Goal: Check status: Check status

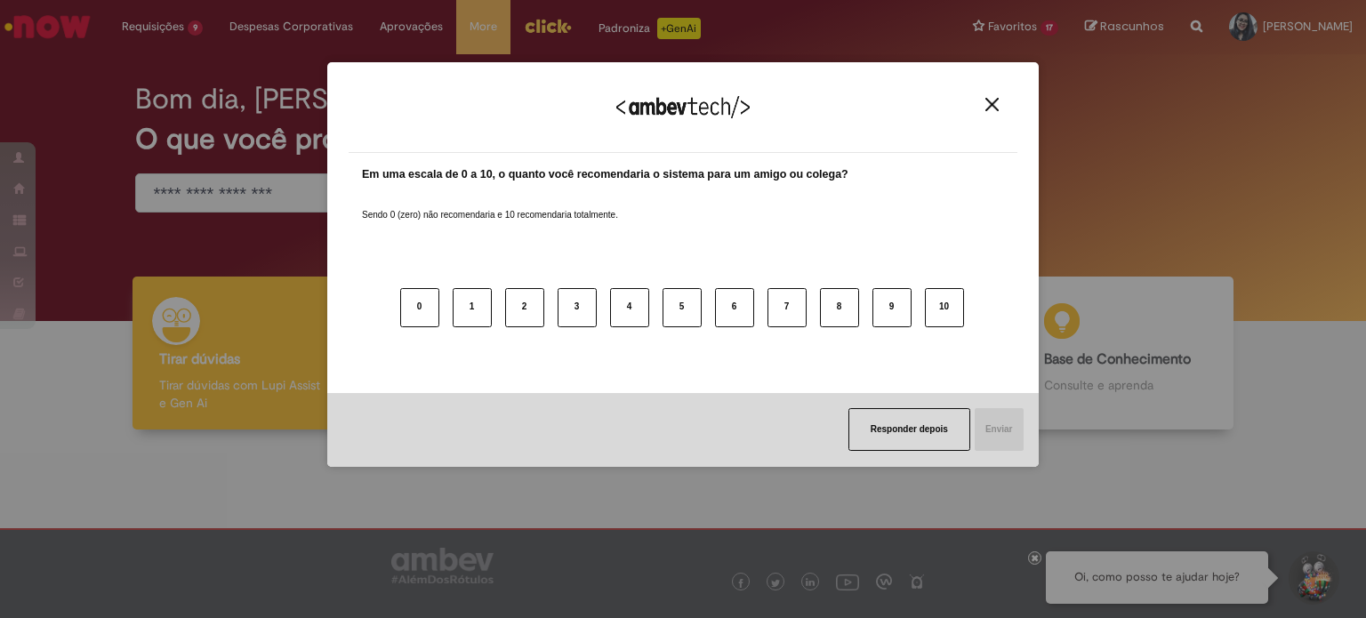
click at [989, 103] on img "Close" at bounding box center [992, 104] width 13 height 13
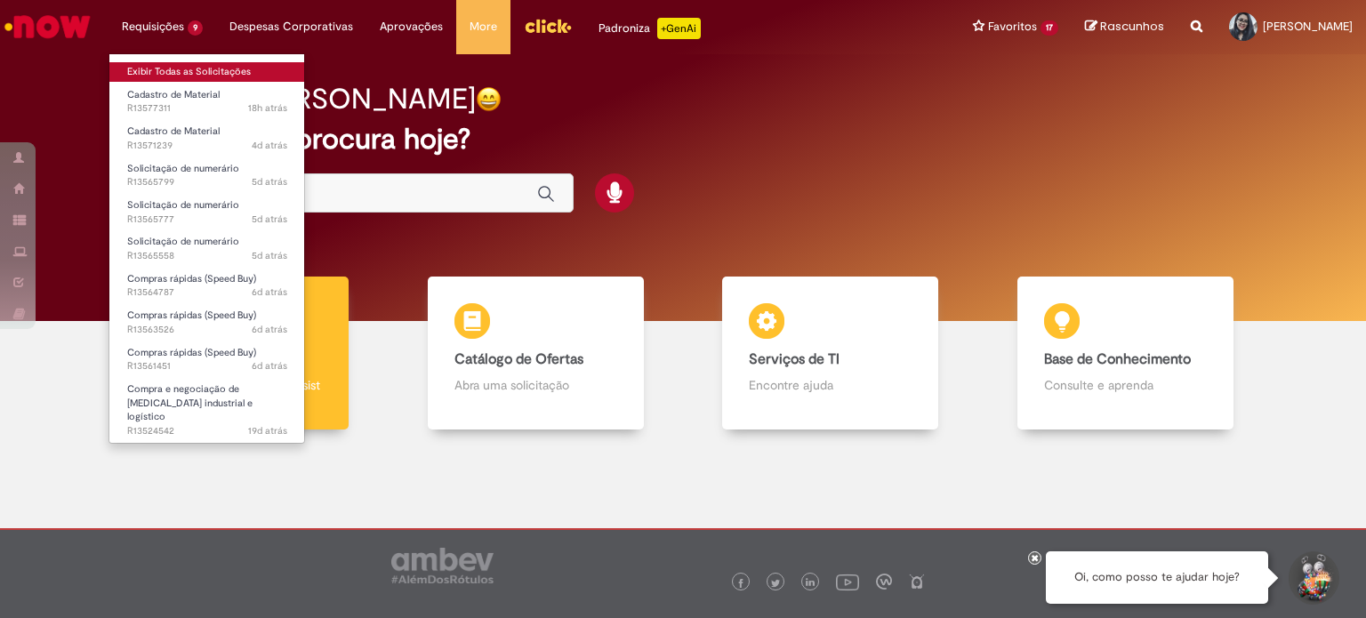
click at [215, 66] on link "Exibir Todas as Solicitações" at bounding box center [207, 72] width 196 height 20
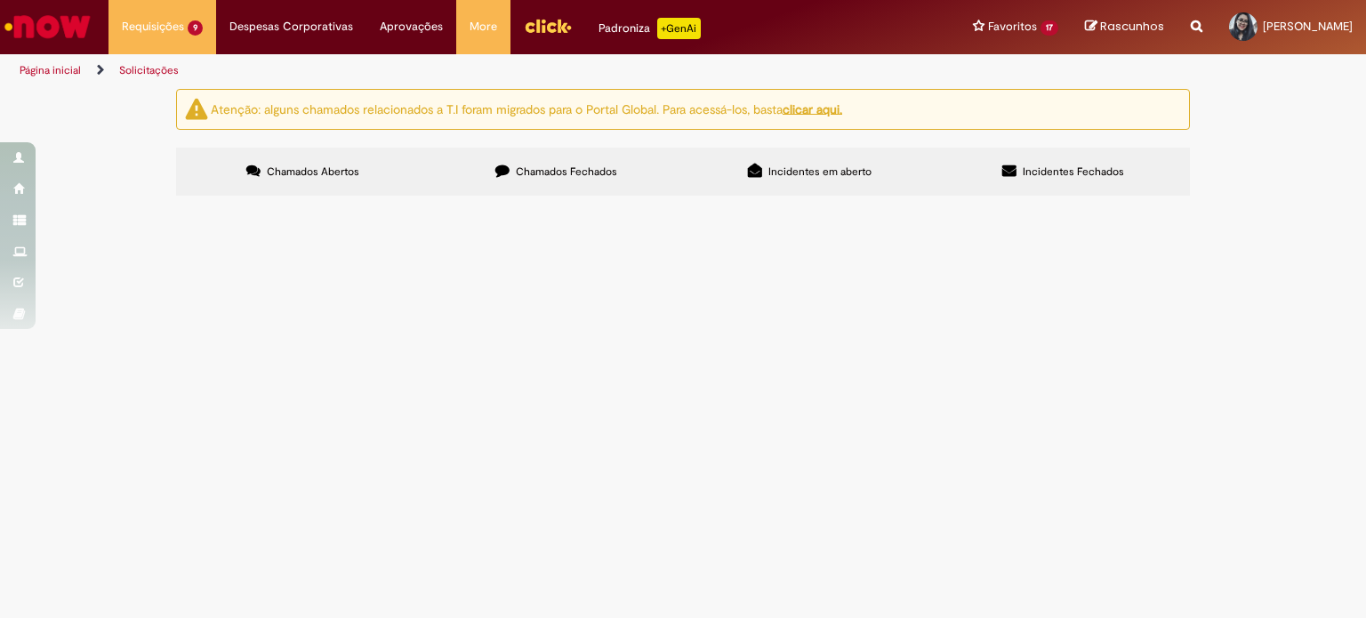
scroll to position [117, 0]
click at [0, 0] on span "Nº 000010246 - ALUGUEL DO CONTRATO: AMB 001/120/2021 - 005 - ALUGUEL 048 DE 060…" at bounding box center [0, 0] width 0 height 0
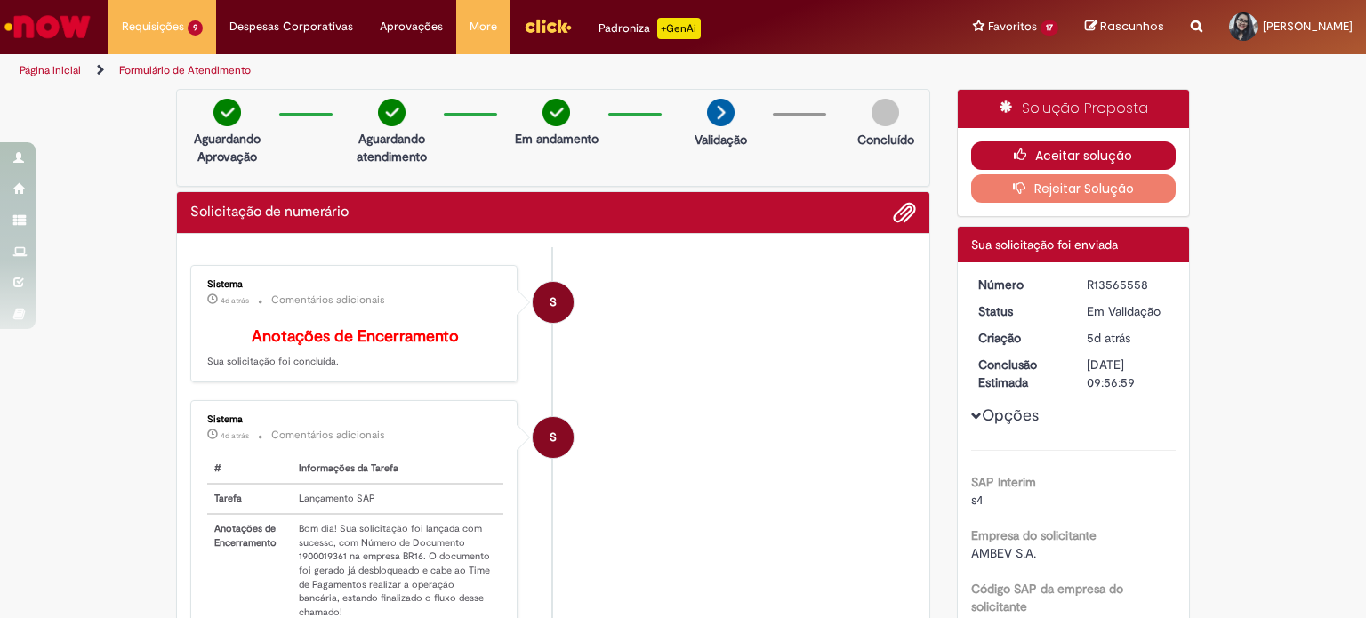
click at [1114, 163] on button "Aceitar solução" at bounding box center [1073, 155] width 205 height 28
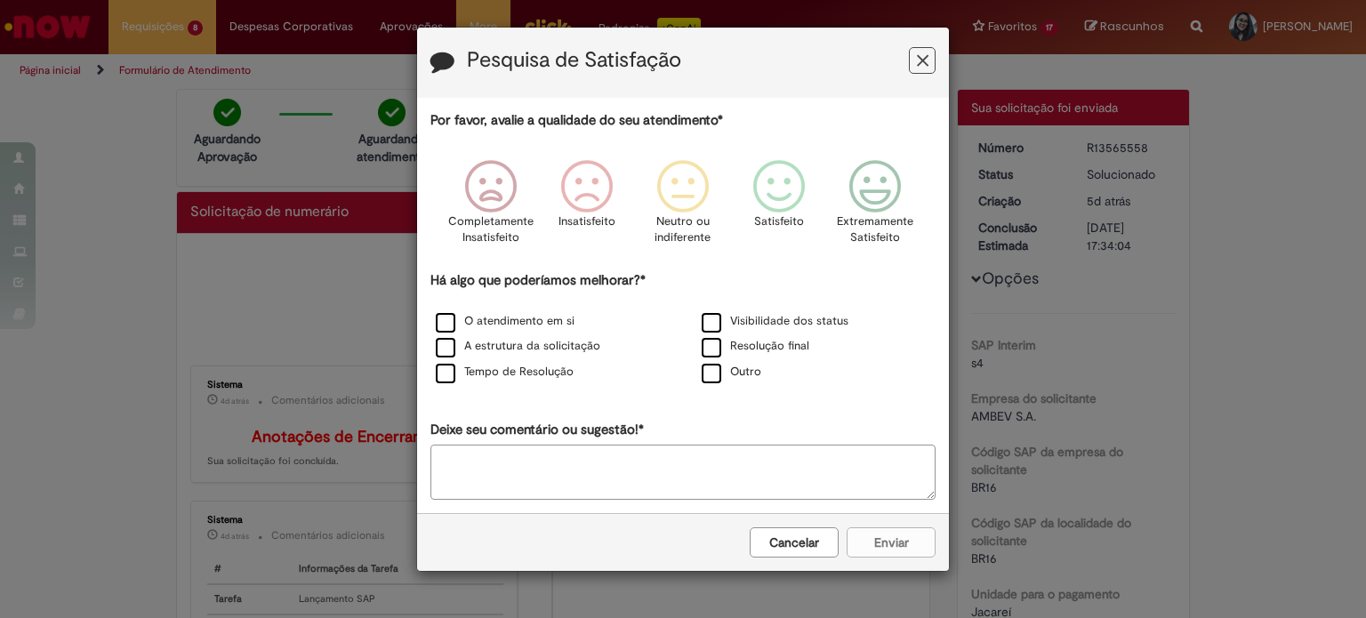
click at [922, 57] on icon "Feedback" at bounding box center [923, 61] width 12 height 19
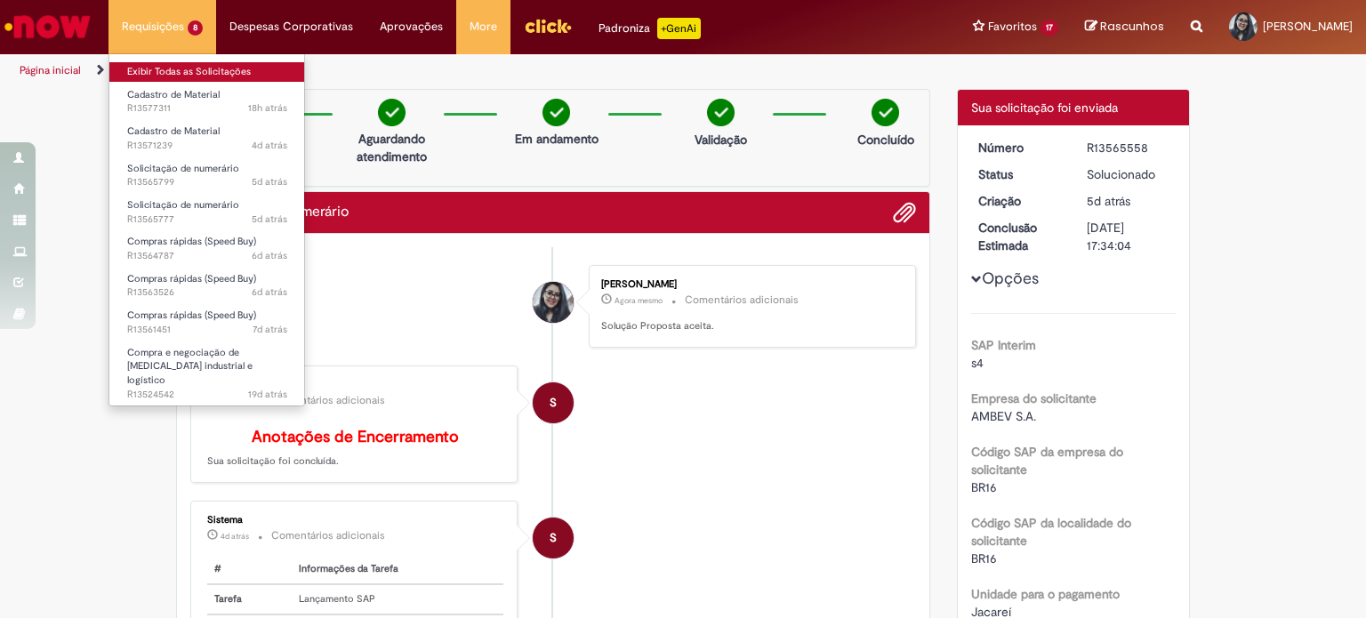
click at [241, 74] on link "Exibir Todas as Solicitações" at bounding box center [207, 72] width 196 height 20
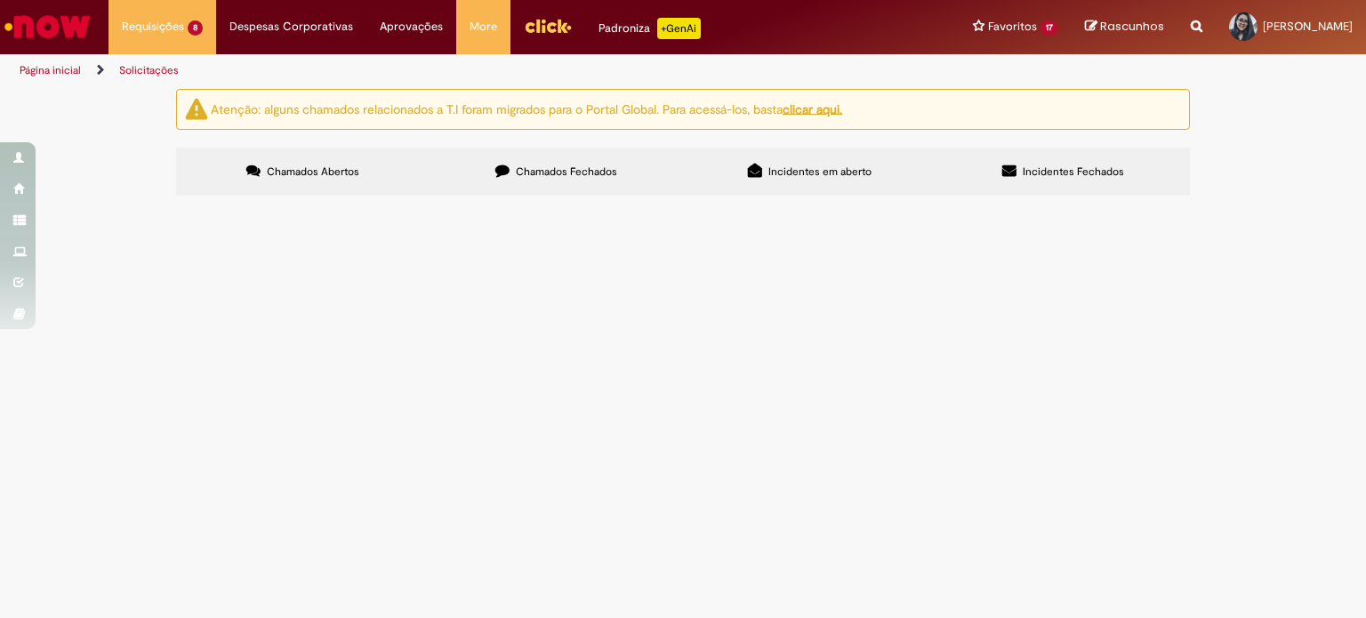
click at [0, 0] on span "N°07 - N.Fatura Locação C.M_RJ Ambev Empil. 19_07_2025 Á 20_08_25" at bounding box center [0, 0] width 0 height 0
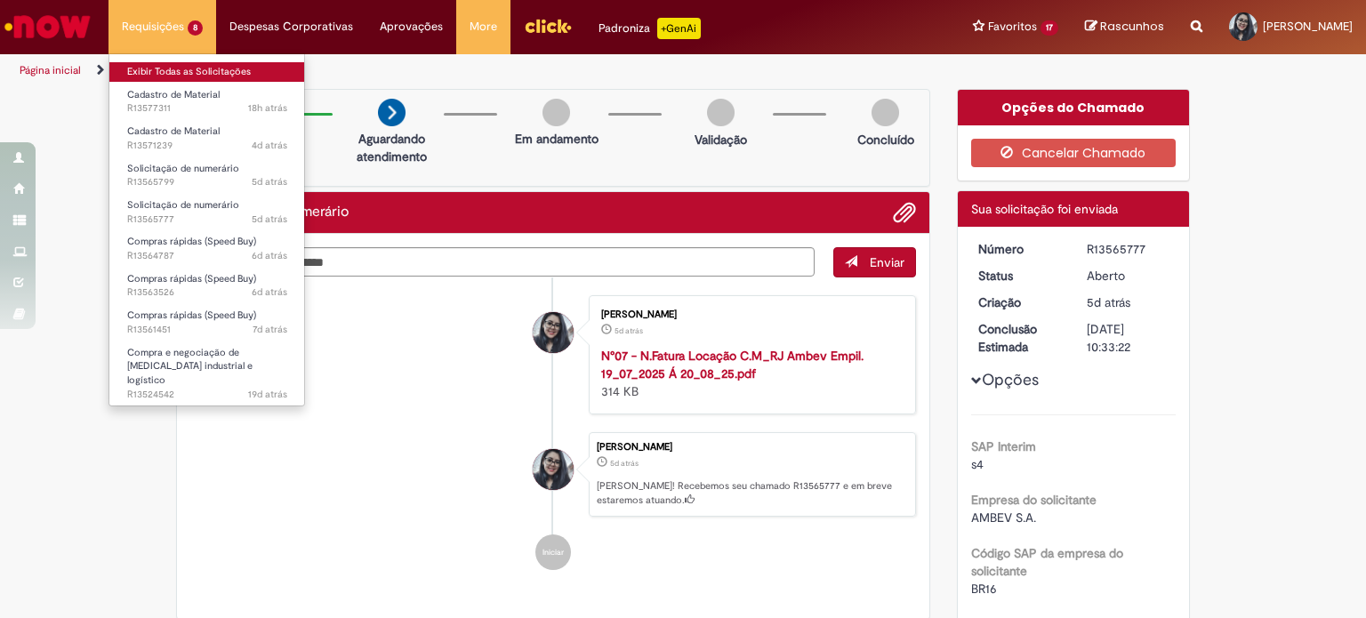
click at [251, 72] on link "Exibir Todas as Solicitações" at bounding box center [207, 72] width 196 height 20
